Goal: Task Accomplishment & Management: Manage account settings

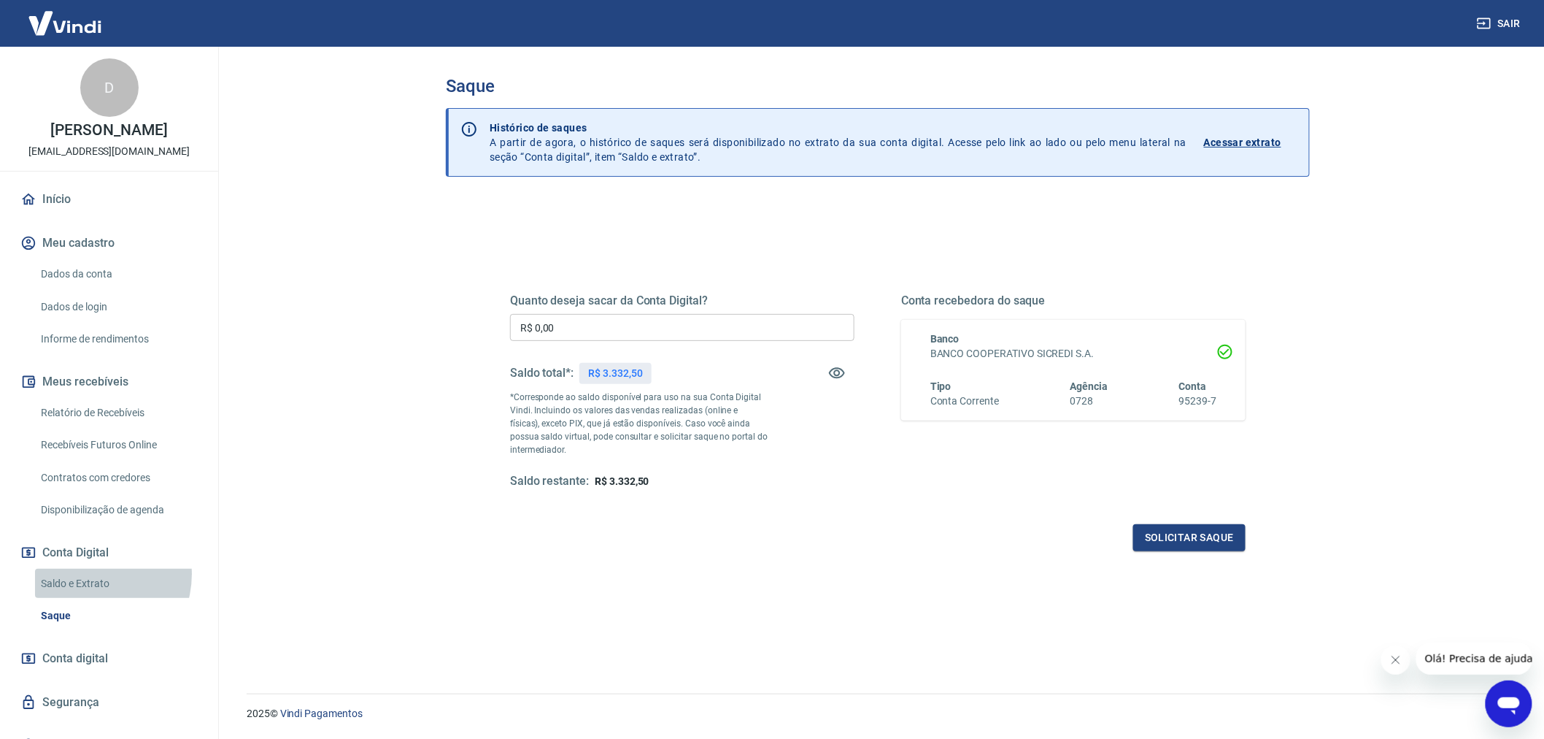
click at [88, 589] on link "Saldo e Extrato" at bounding box center [118, 584] width 166 height 30
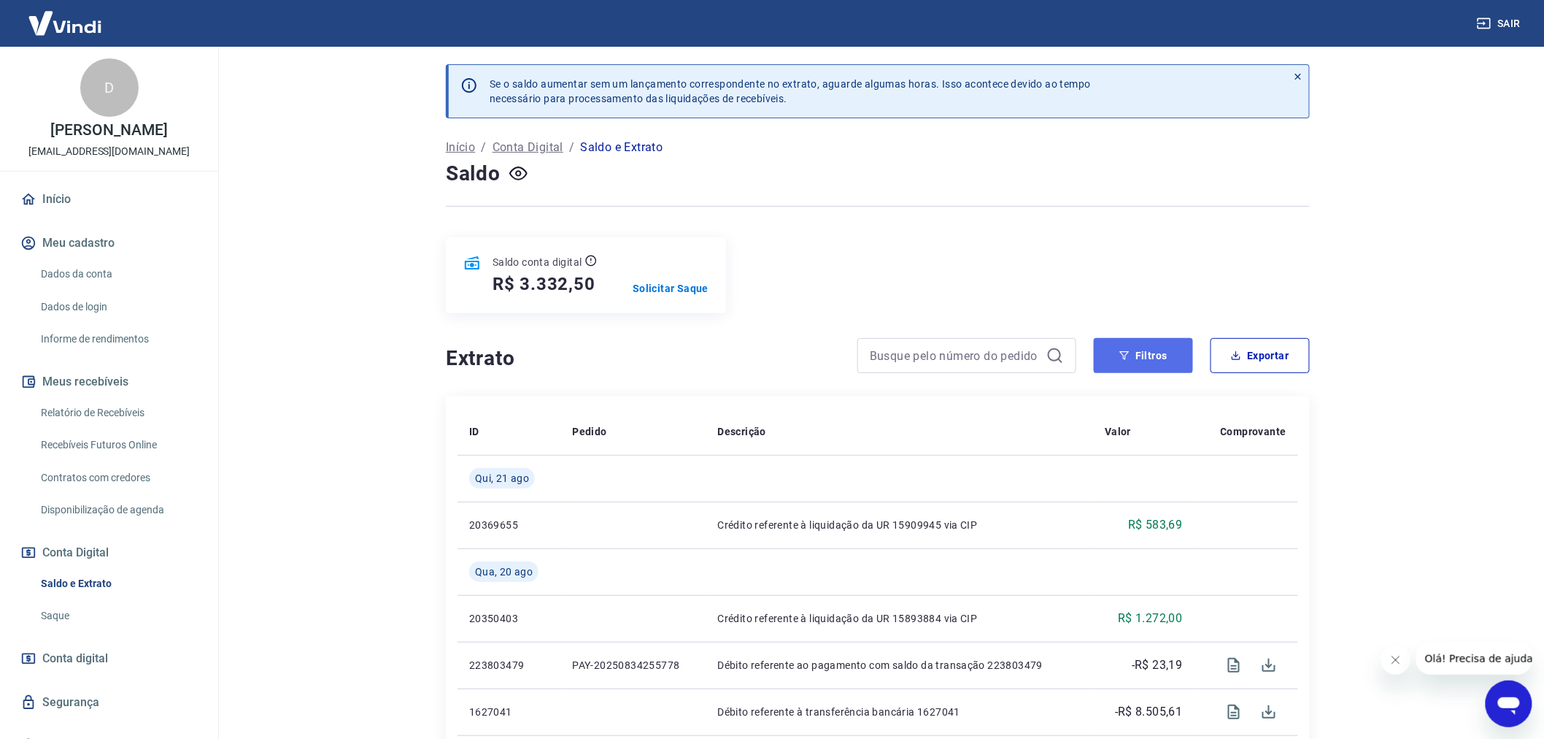
click at [1115, 361] on button "Filtros" at bounding box center [1143, 355] width 99 height 35
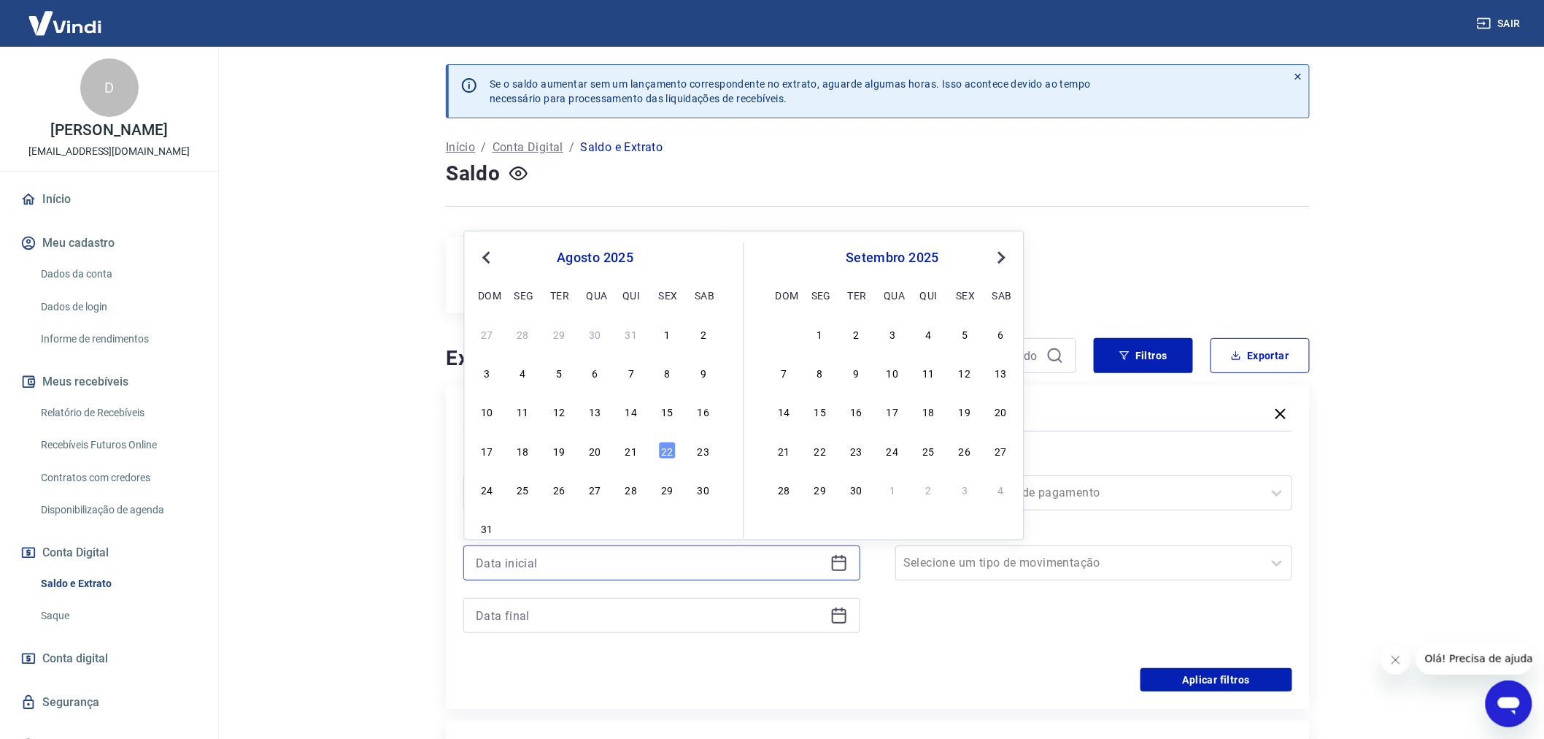
click at [555, 564] on input at bounding box center [650, 563] width 349 height 22
click at [493, 260] on button "Previous Month" at bounding box center [487, 258] width 18 height 18
click at [531, 447] on div "20 21 22 23 24 25 26" at bounding box center [596, 449] width 238 height 21
click at [528, 447] on div "21" at bounding box center [524, 451] width 18 height 18
type input "[DATE]"
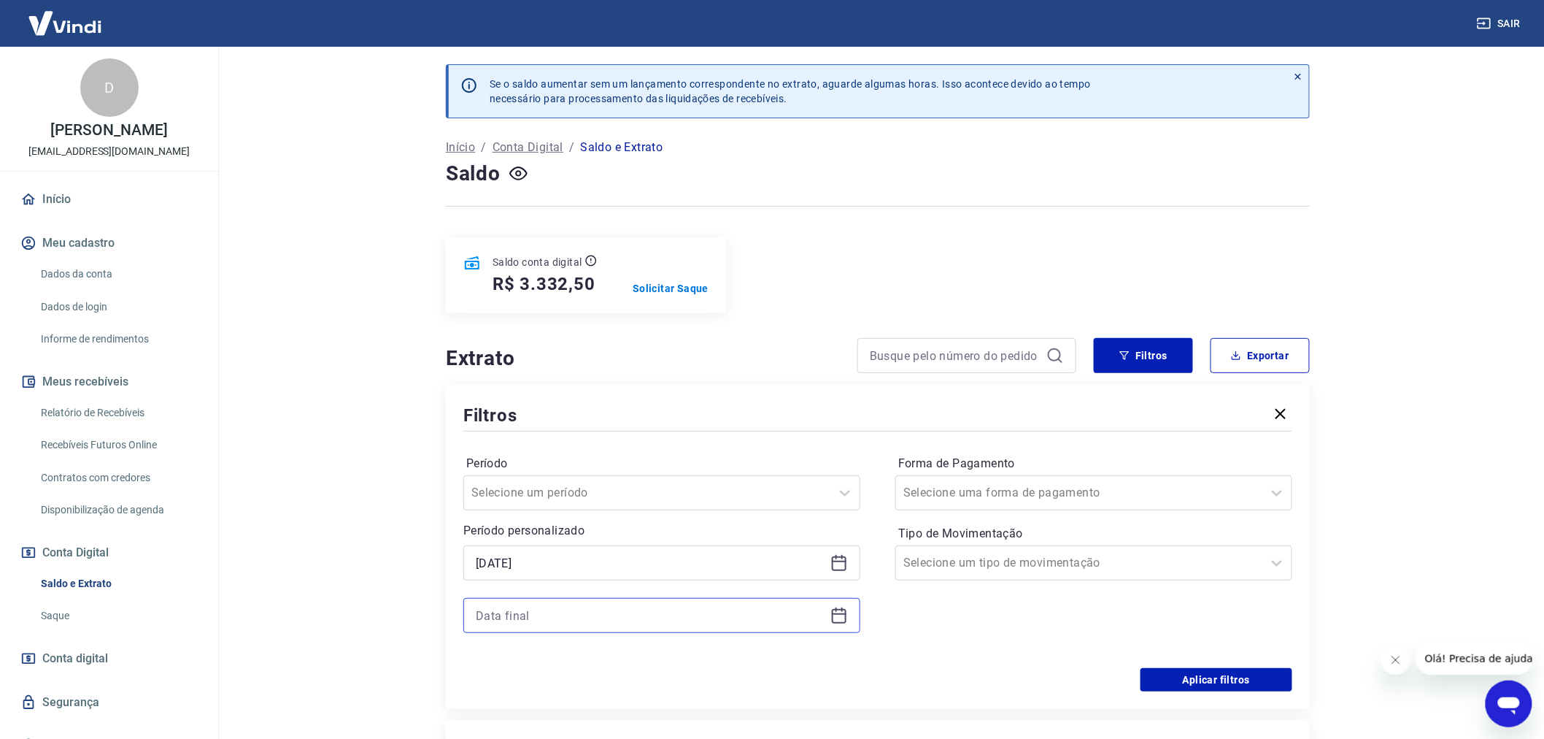
click at [537, 613] on input at bounding box center [650, 615] width 349 height 22
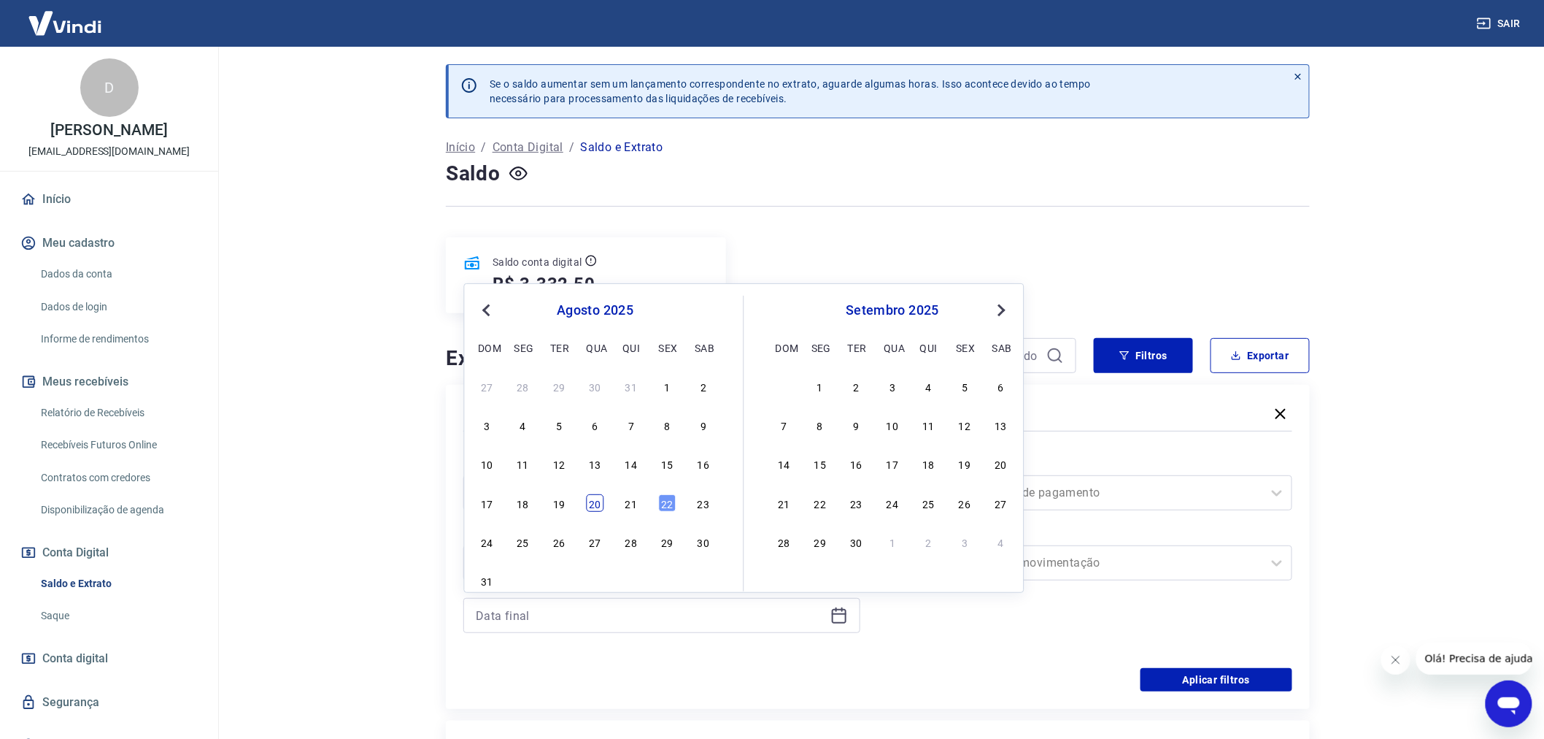
click at [597, 505] on div "20" at bounding box center [596, 503] width 18 height 18
type input "[DATE]"
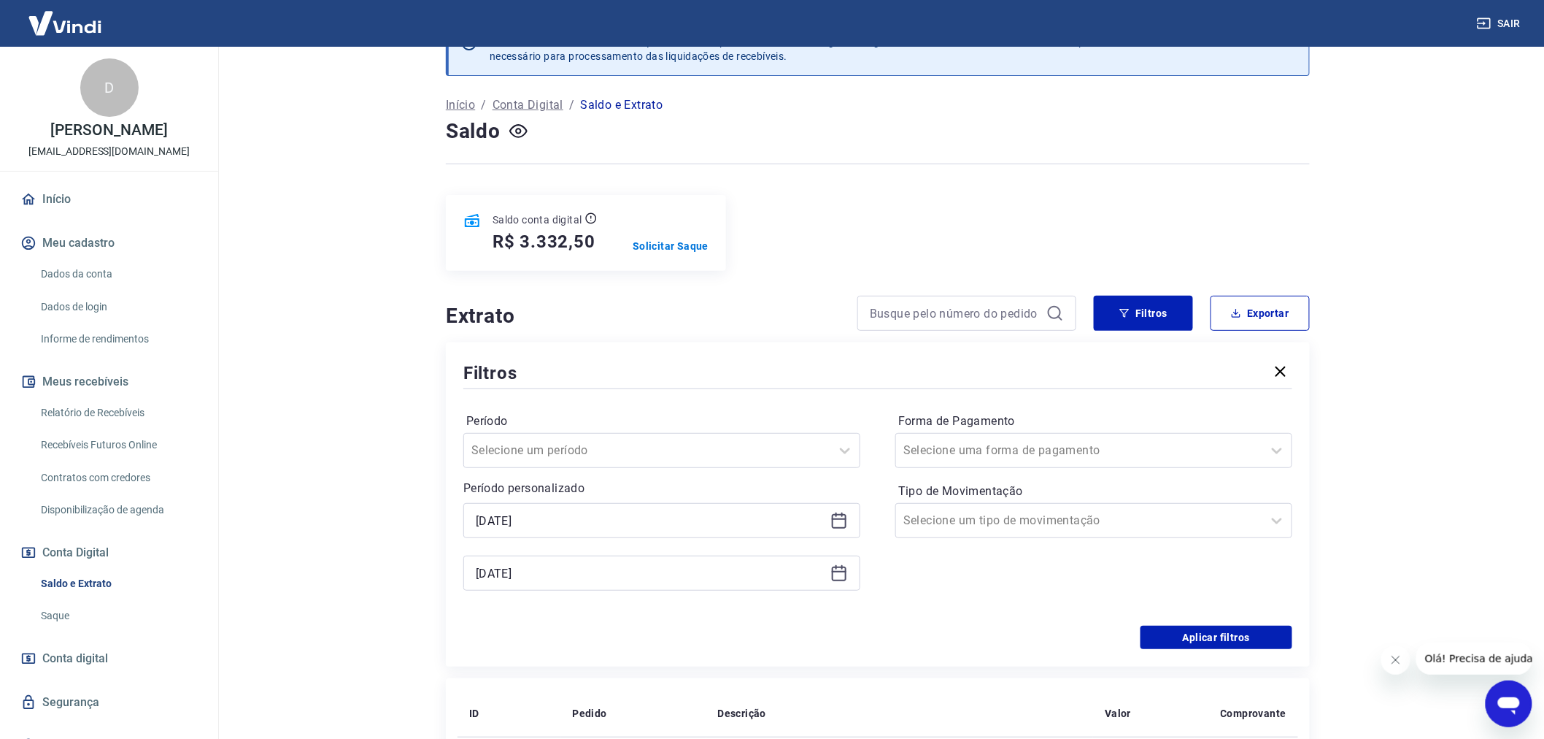
scroll to position [162, 0]
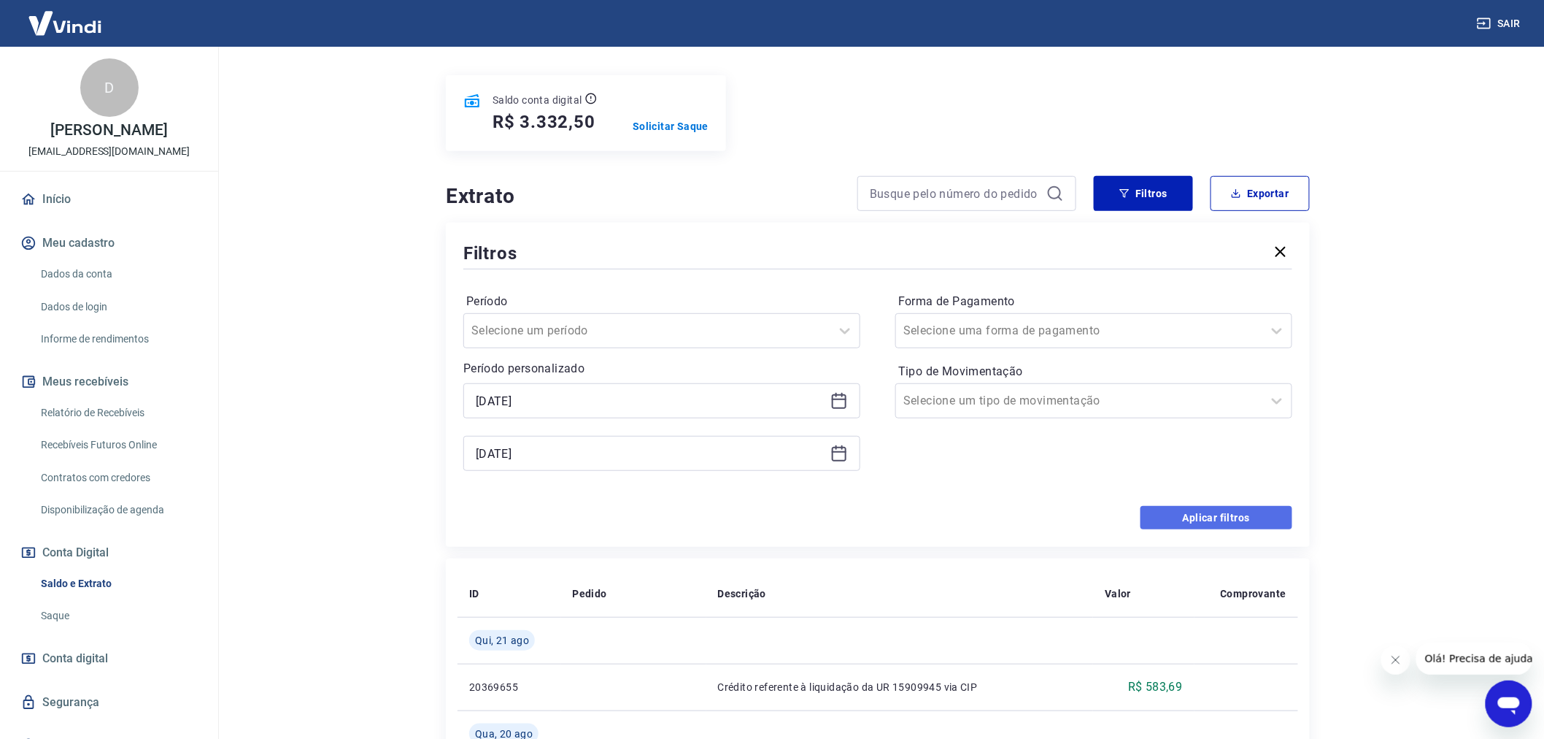
click at [1187, 514] on button "Aplicar filtros" at bounding box center [1217, 517] width 152 height 23
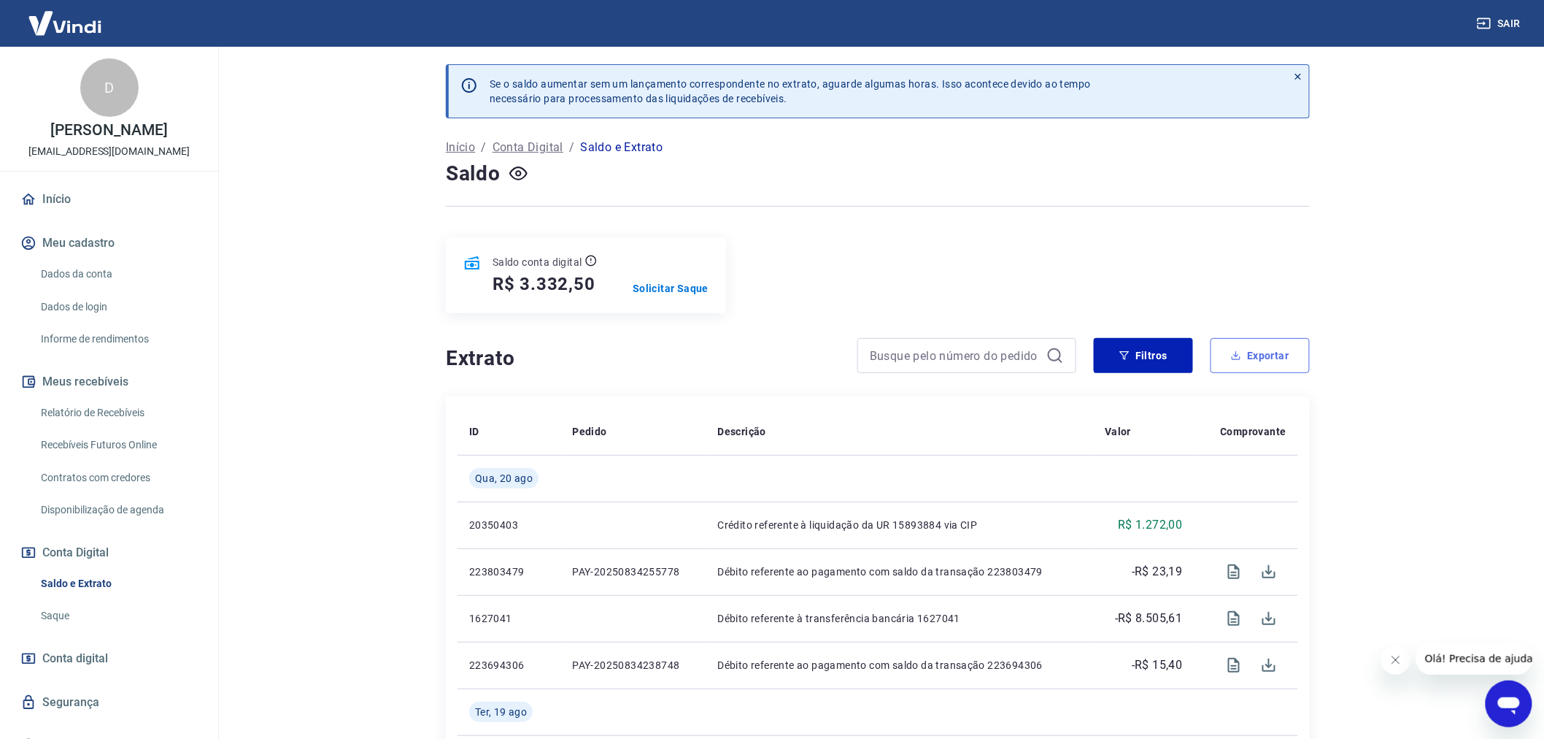
click at [1257, 361] on button "Exportar" at bounding box center [1260, 355] width 99 height 35
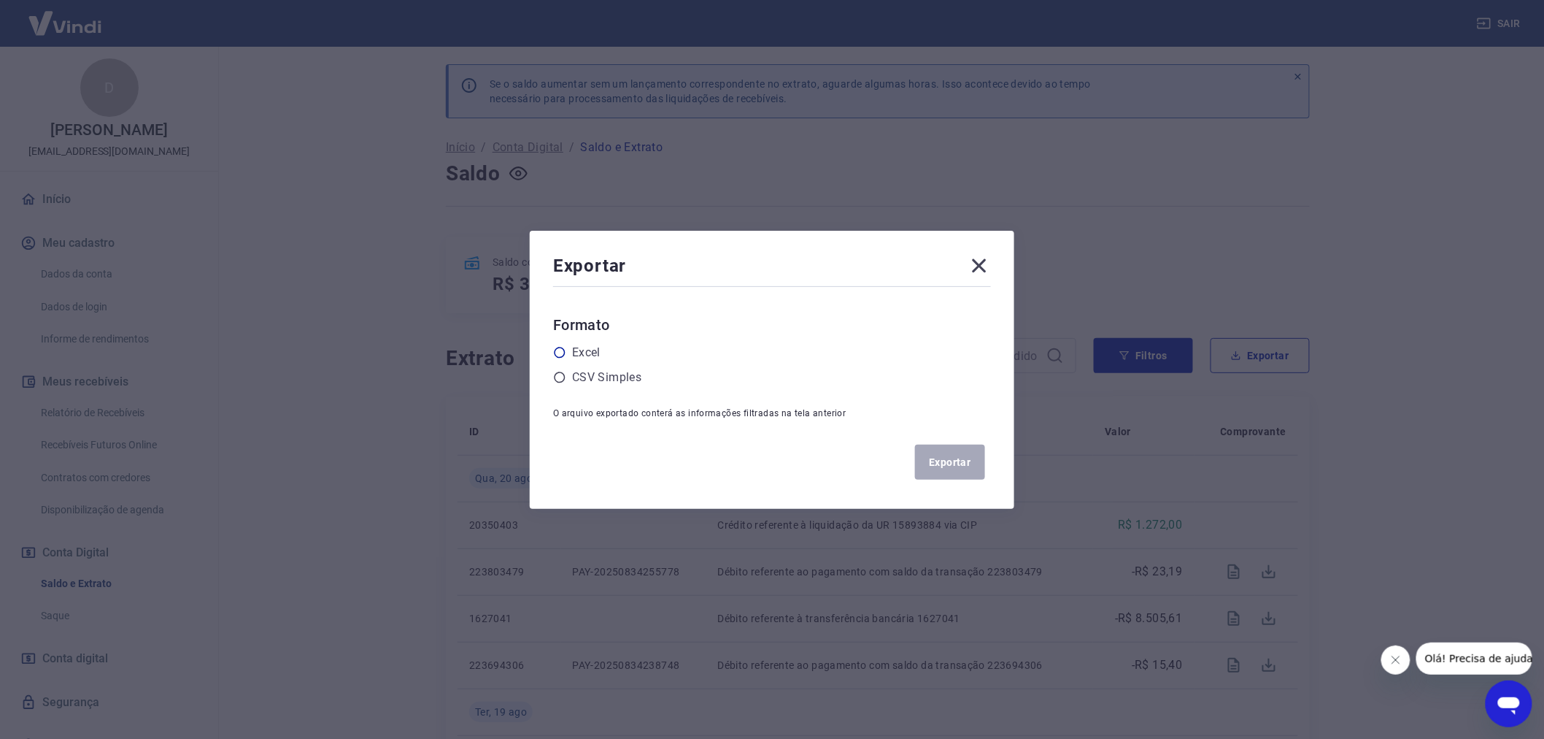
click at [566, 355] on icon at bounding box center [559, 352] width 13 height 13
click at [0, 0] on input "radio" at bounding box center [0, 0] width 0 height 0
click at [954, 473] on button "Exportar" at bounding box center [950, 461] width 70 height 35
